Goal: Use online tool/utility: Utilize a website feature to perform a specific function

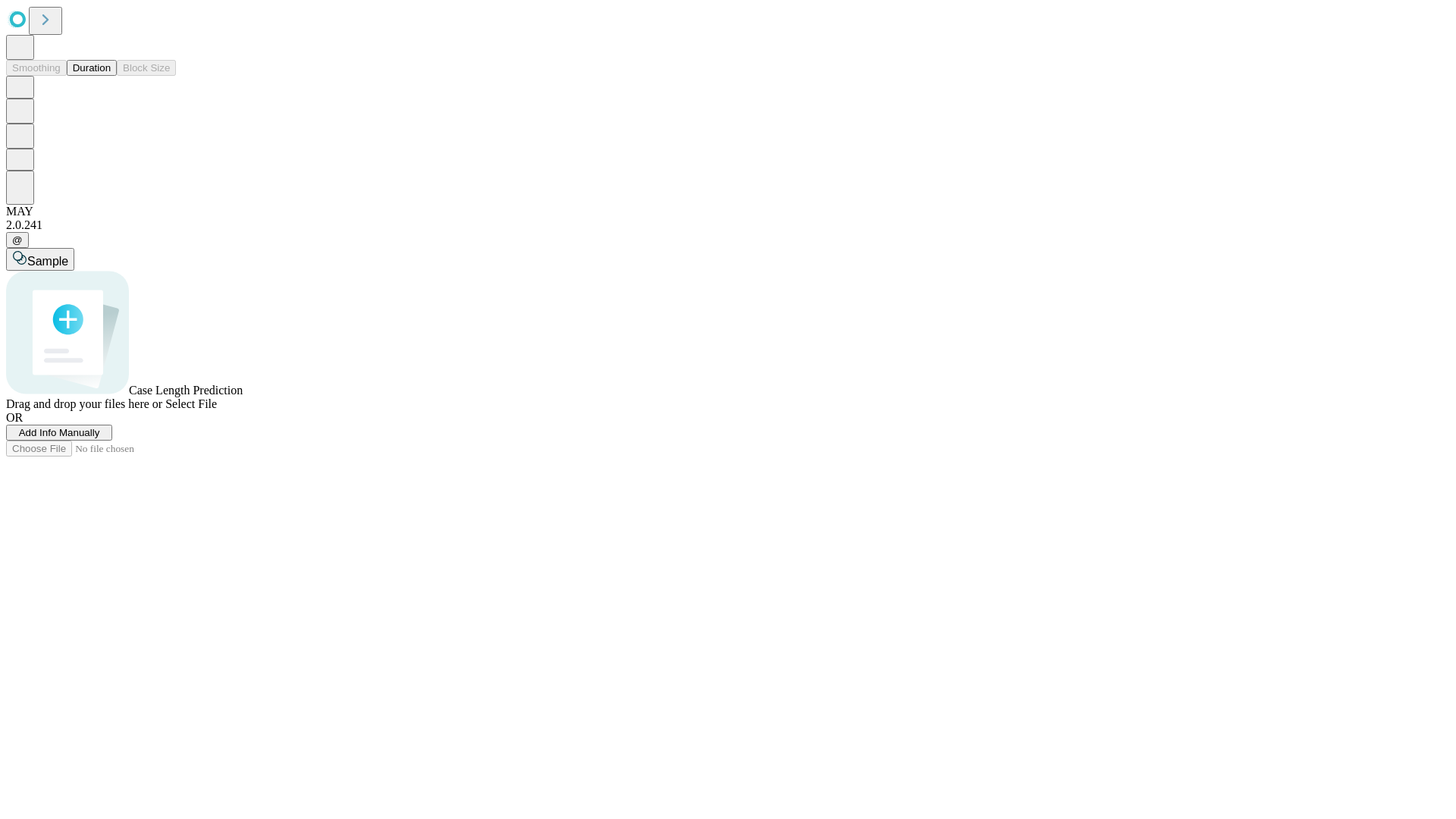
click at [217, 410] on span "Select File" at bounding box center [191, 403] width 52 height 13
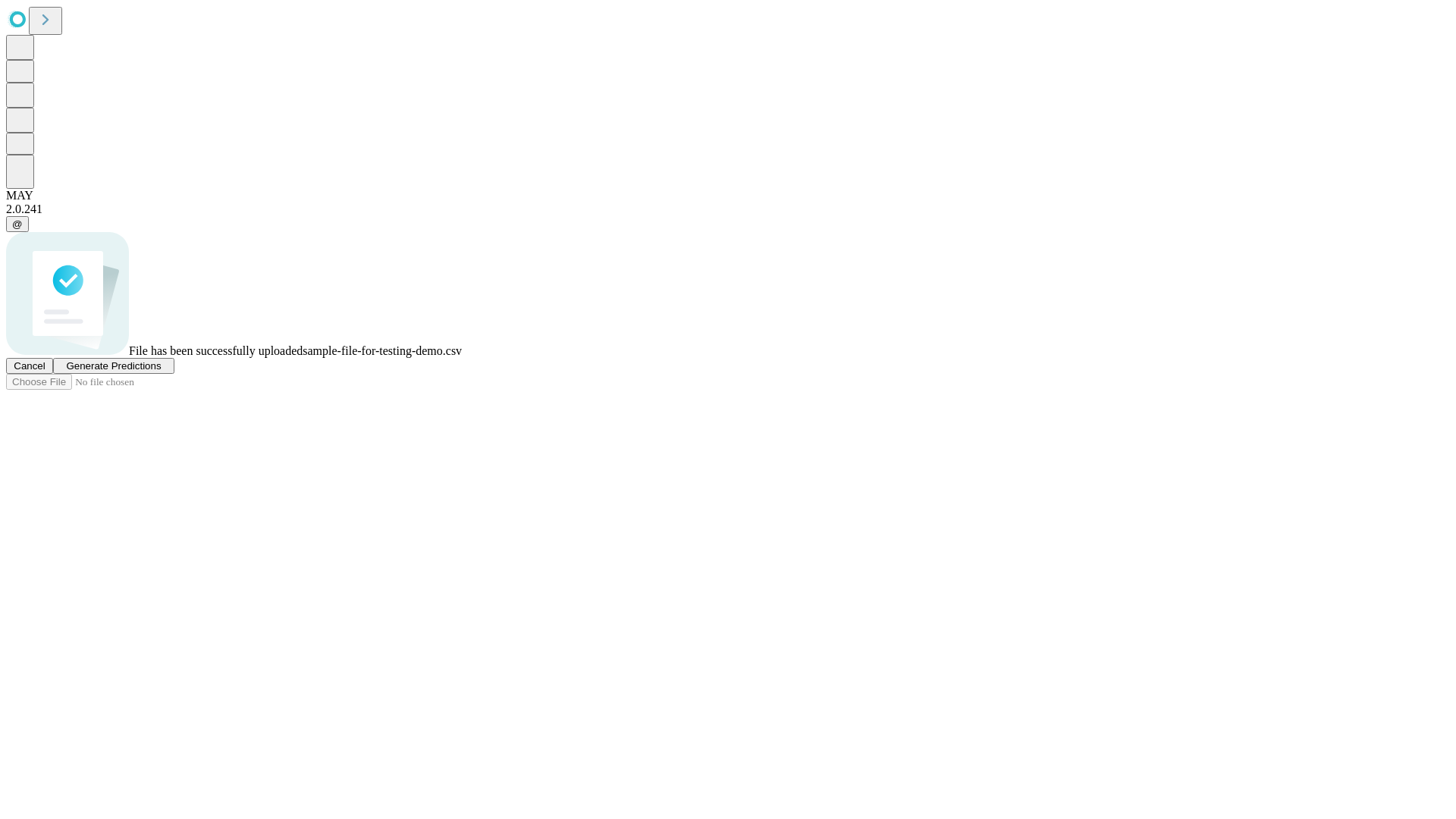
click at [161, 371] on span "Generate Predictions" at bounding box center [113, 366] width 95 height 12
